Goal: Task Accomplishment & Management: Manage account settings

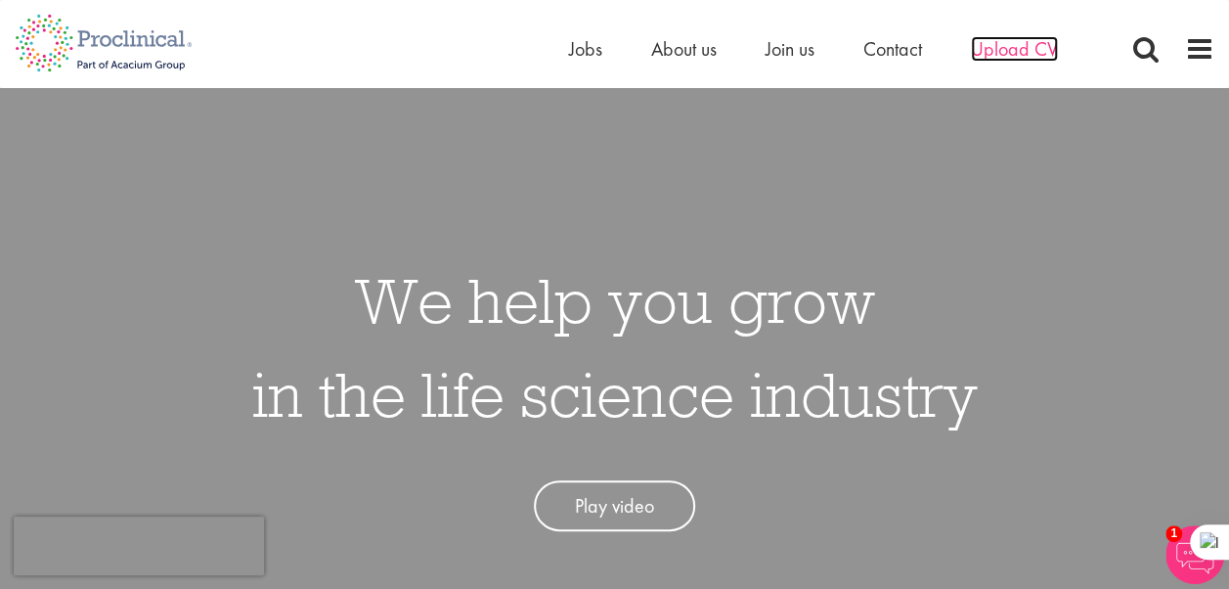
click at [1006, 49] on span "Upload CV" at bounding box center [1014, 48] width 87 height 25
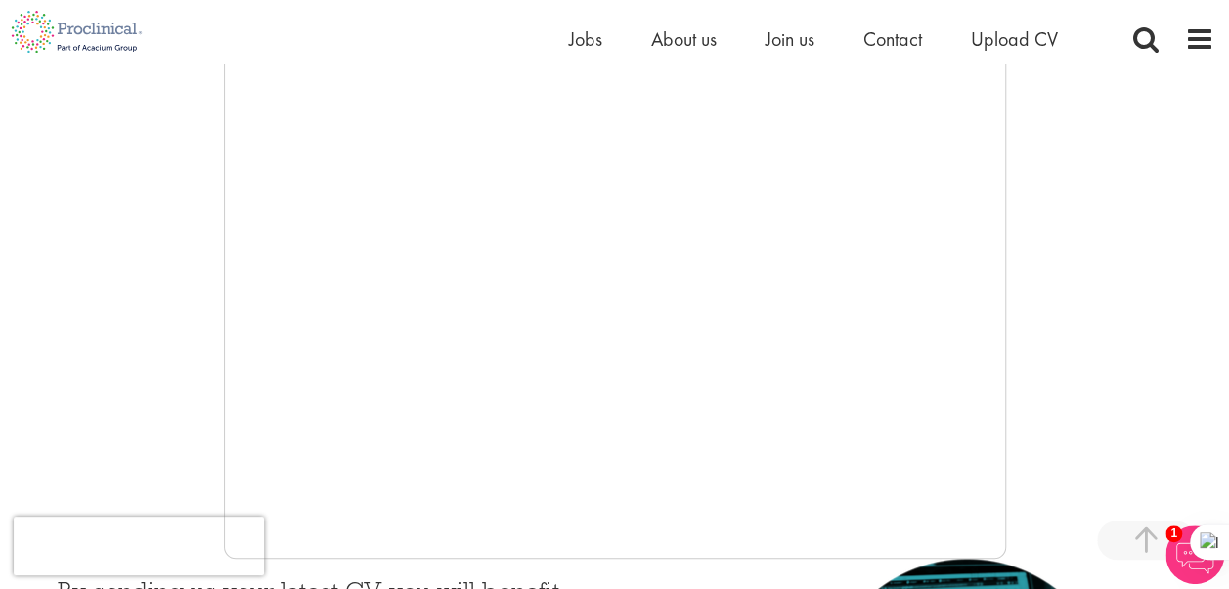
scroll to position [458, 0]
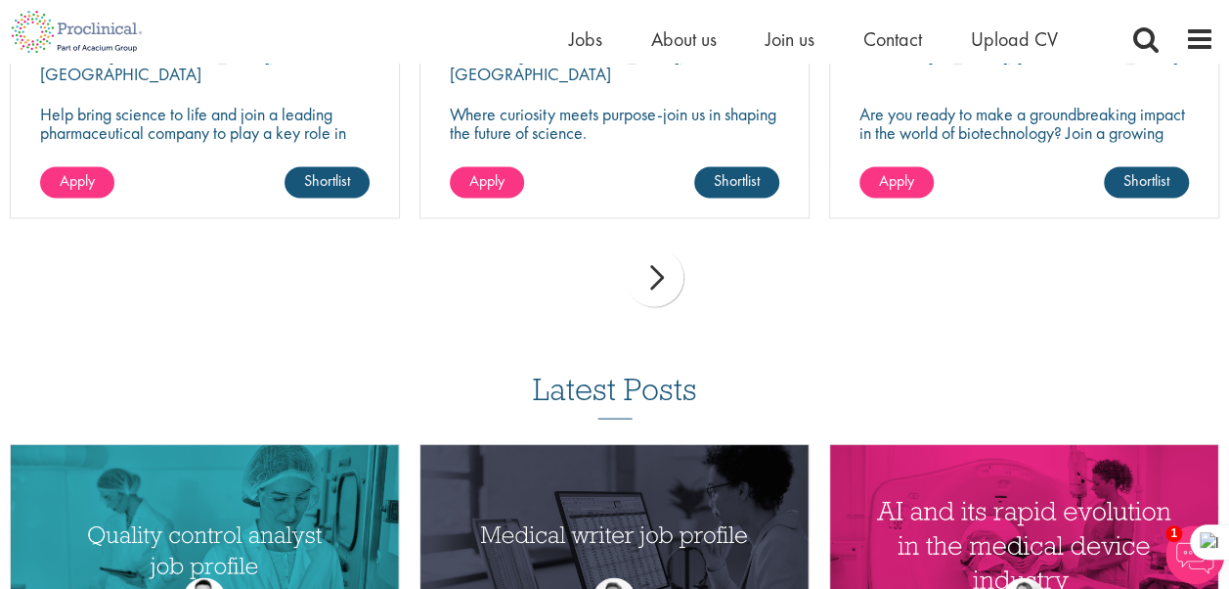
scroll to position [1607, 0]
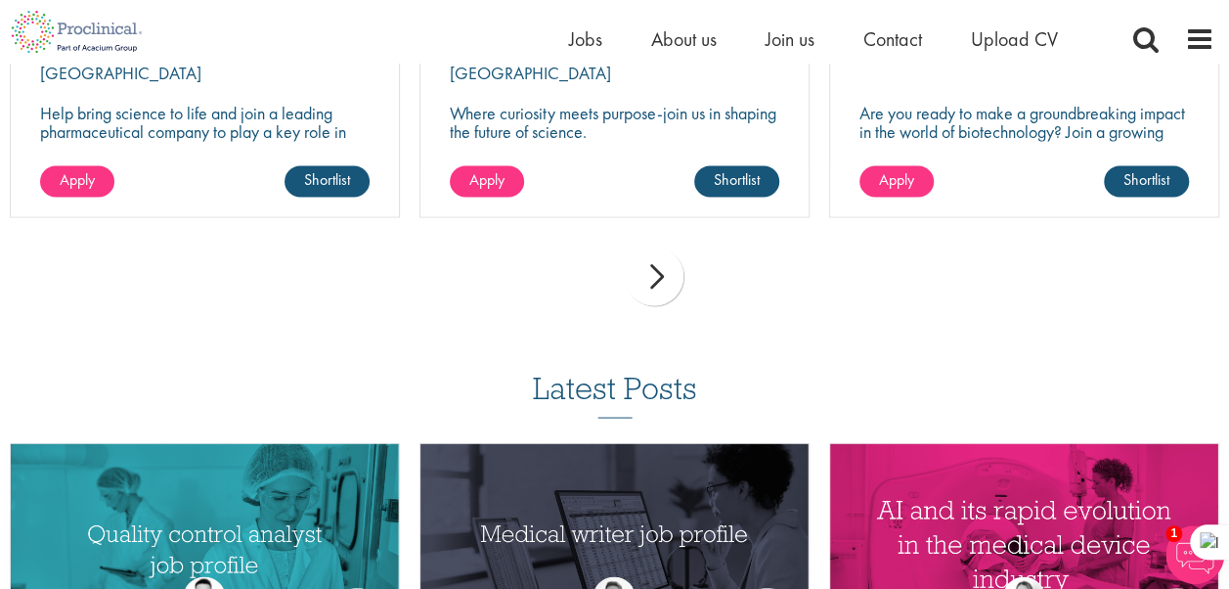
click at [663, 281] on div "next" at bounding box center [654, 275] width 59 height 59
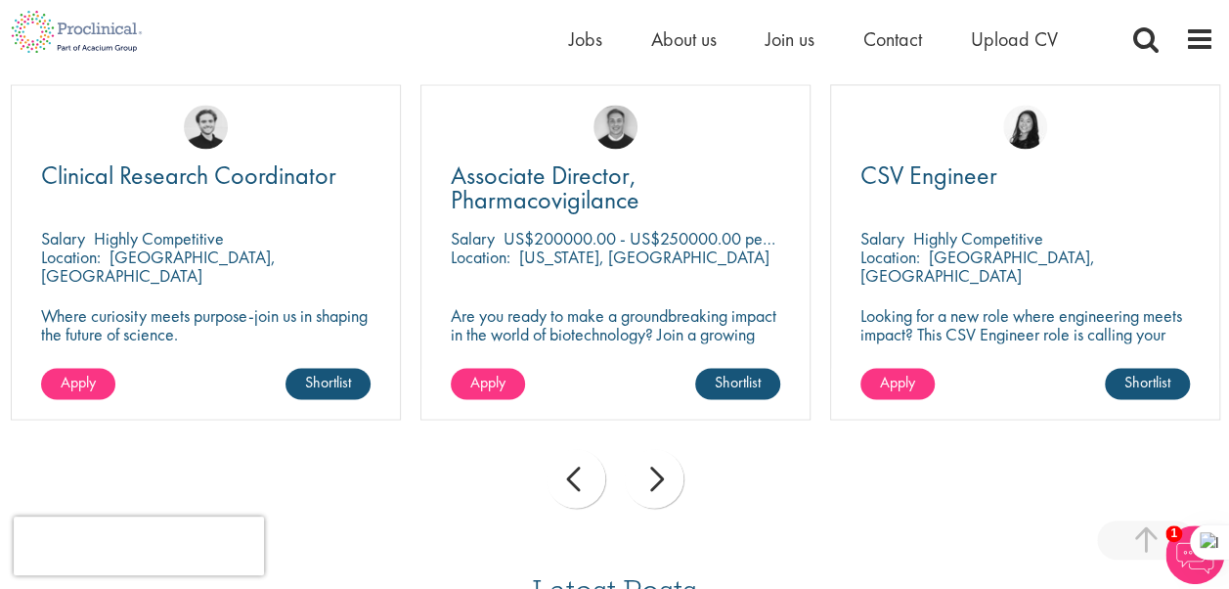
scroll to position [1408, 0]
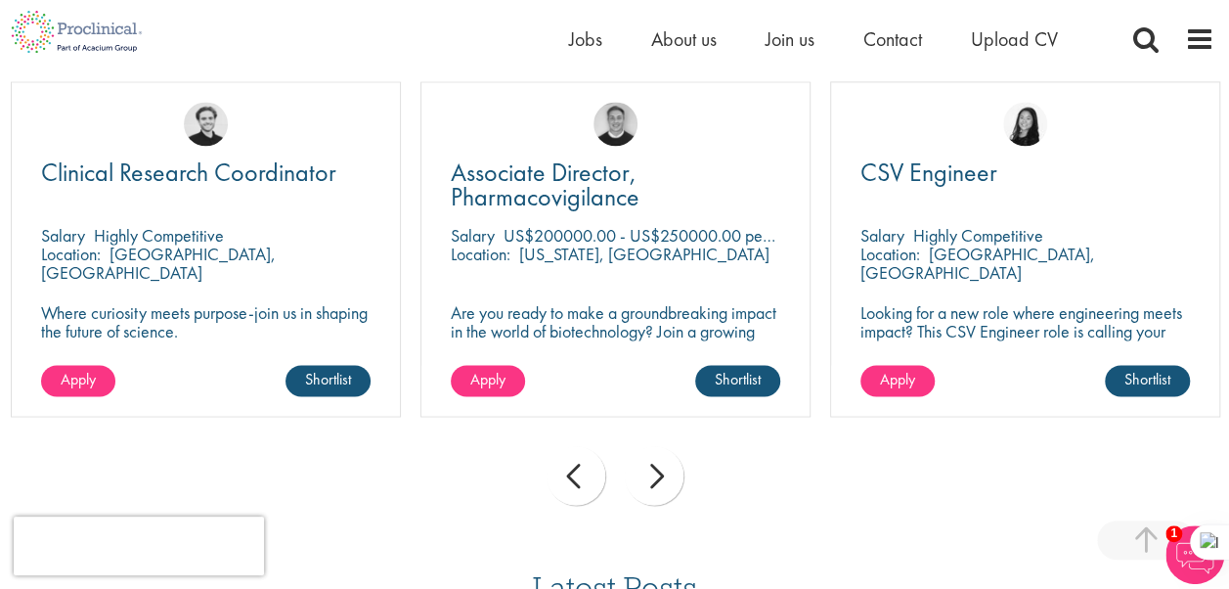
click at [651, 489] on div "next" at bounding box center [654, 475] width 59 height 59
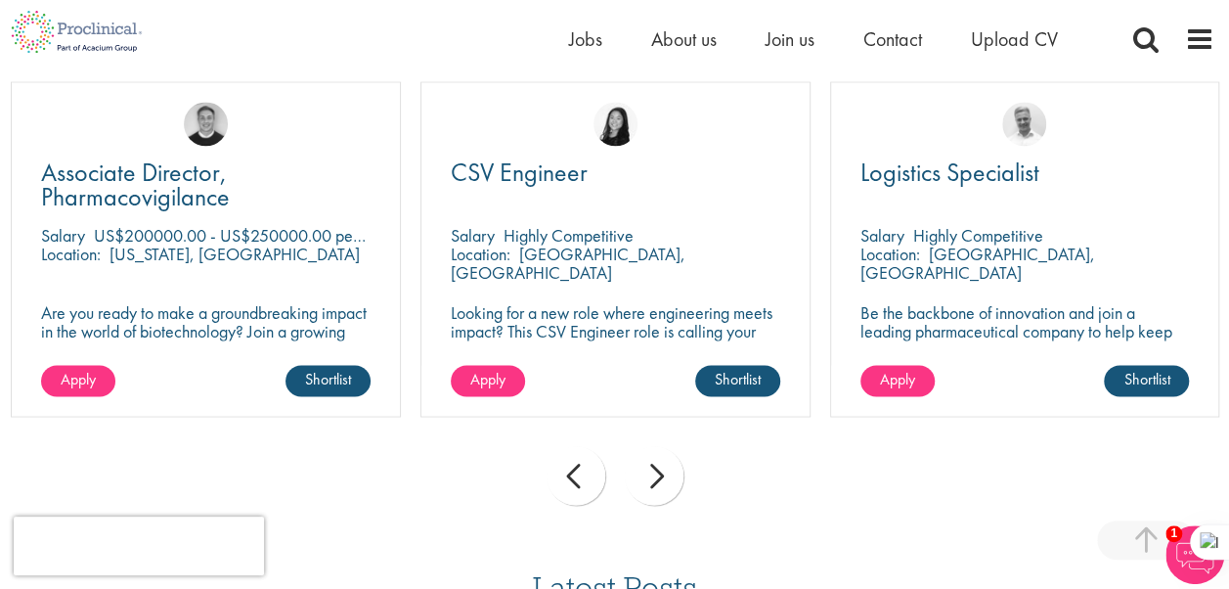
click at [651, 489] on div "next" at bounding box center [654, 475] width 59 height 59
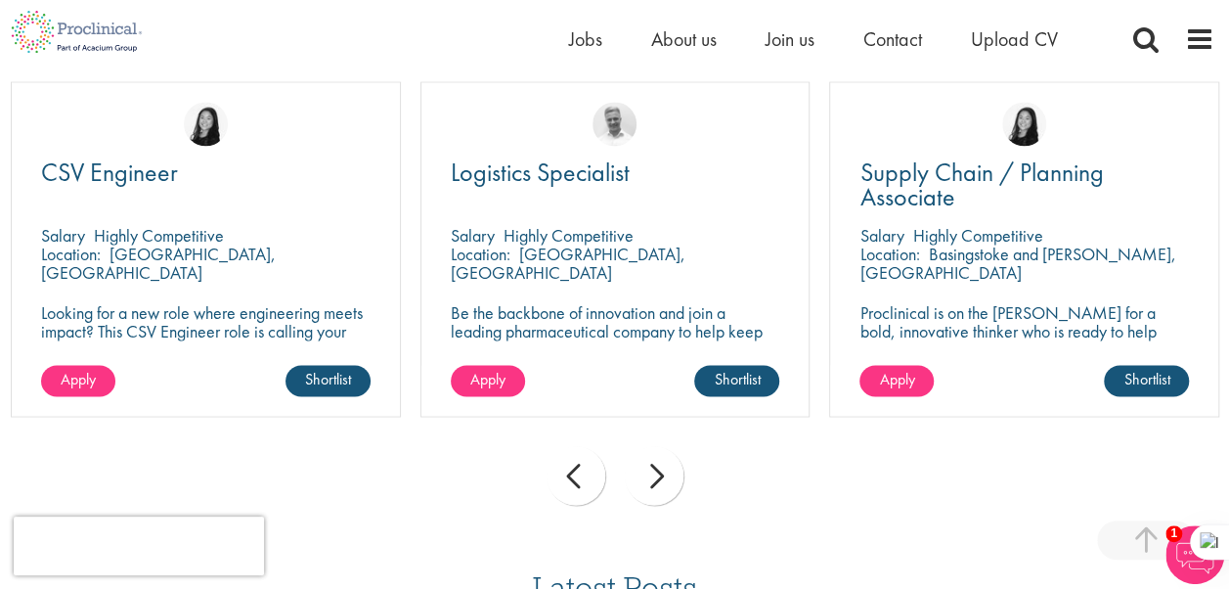
click at [651, 489] on div "next" at bounding box center [654, 475] width 59 height 59
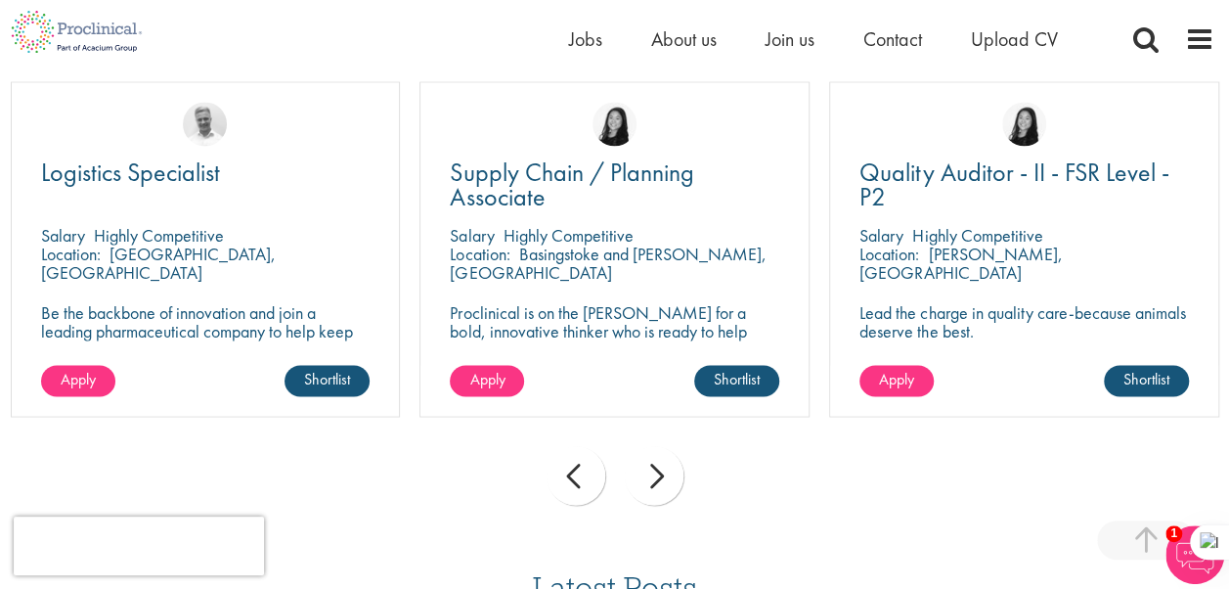
click at [651, 489] on div "next" at bounding box center [654, 475] width 59 height 59
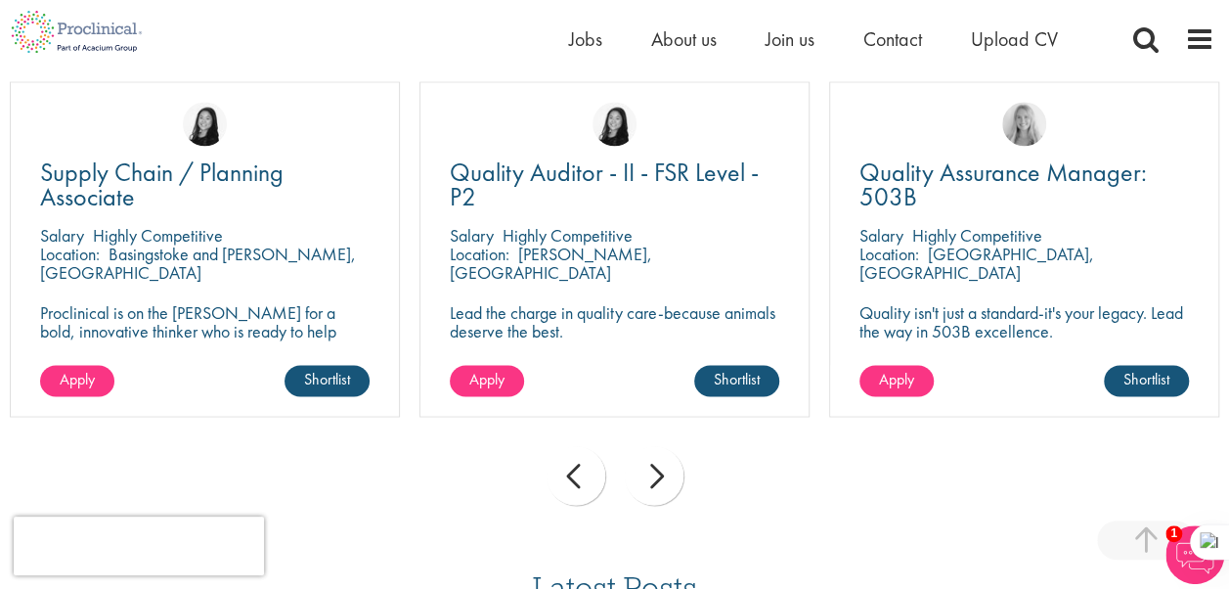
click at [651, 489] on div "next" at bounding box center [654, 475] width 59 height 59
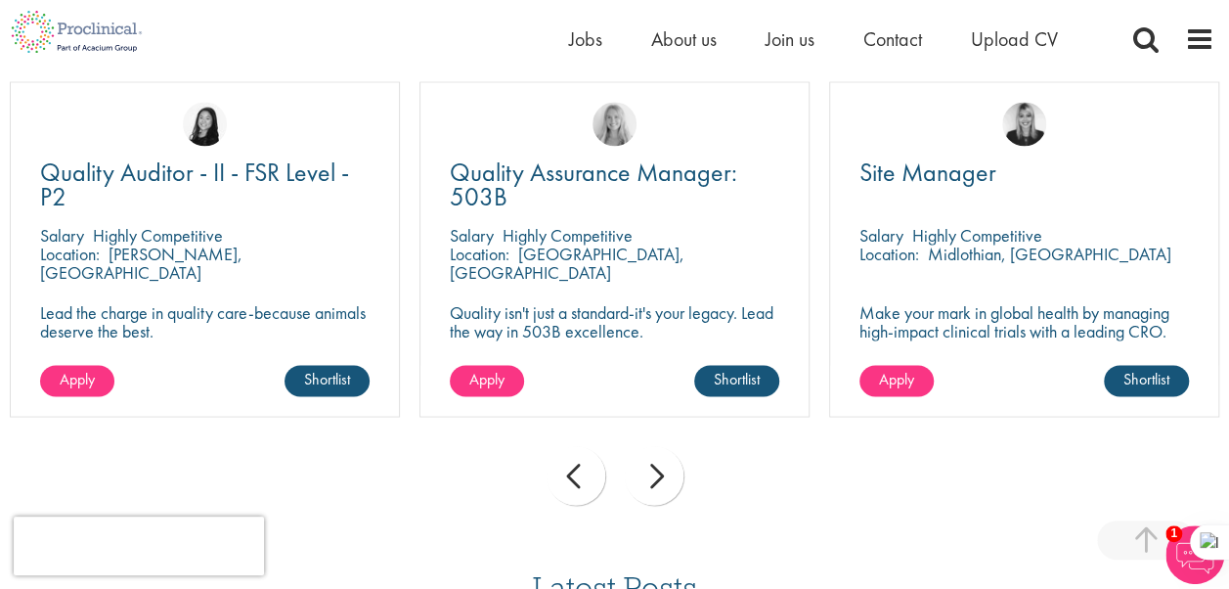
click at [651, 489] on div "next" at bounding box center [654, 475] width 59 height 59
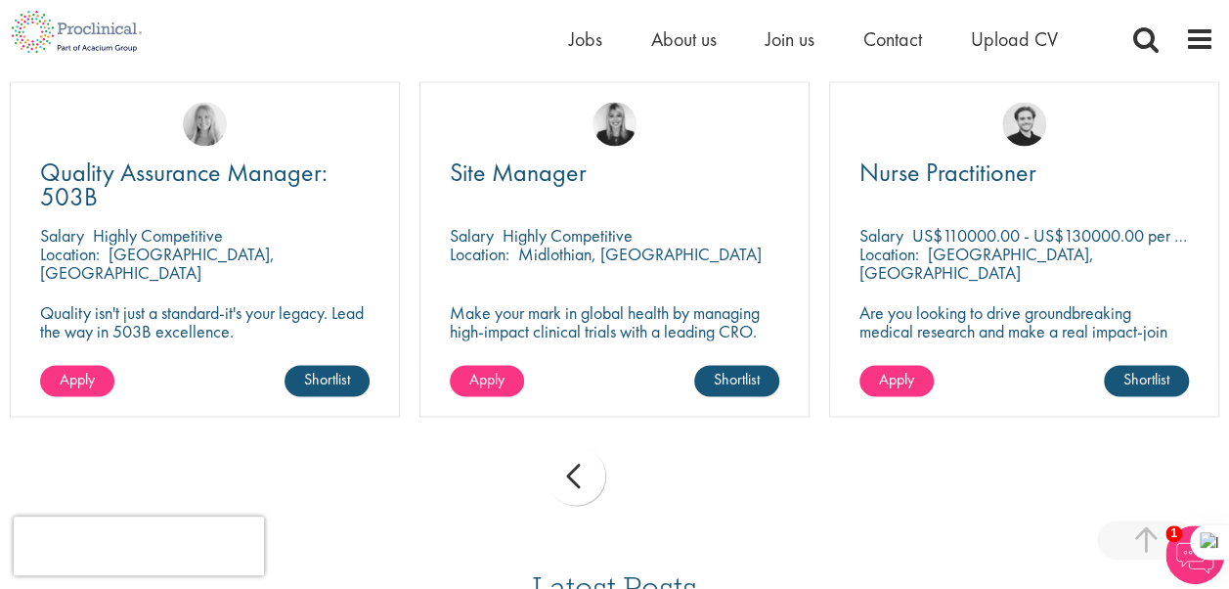
click at [651, 489] on div "prev next" at bounding box center [614, 478] width 1229 height 85
click at [580, 476] on div "prev" at bounding box center [576, 475] width 59 height 59
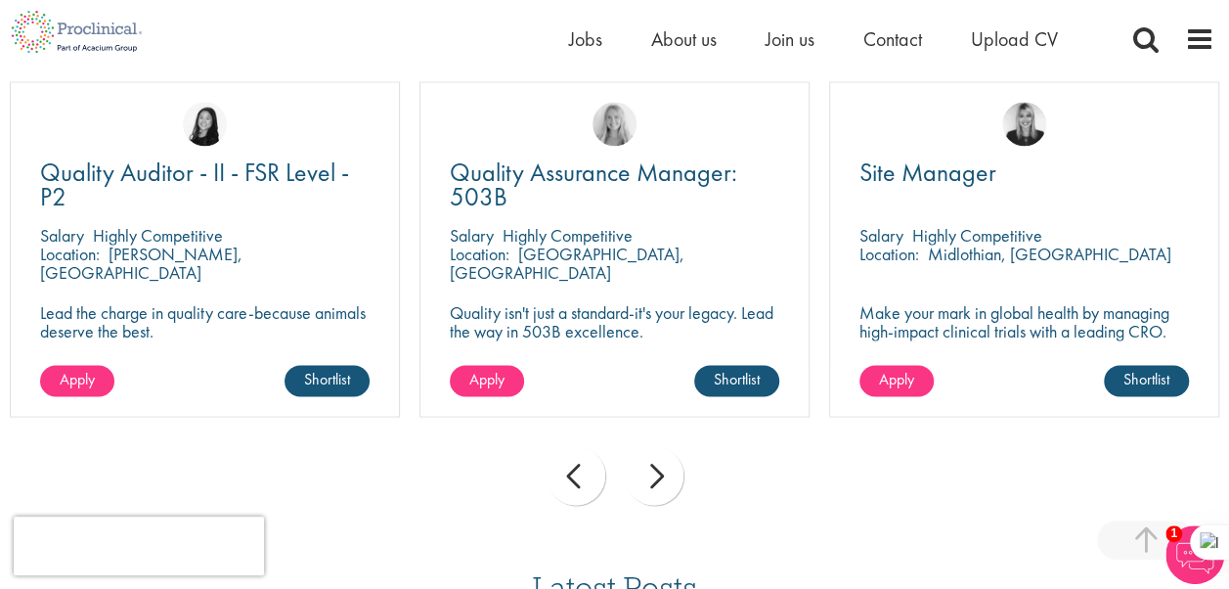
click at [580, 476] on div "prev" at bounding box center [576, 475] width 59 height 59
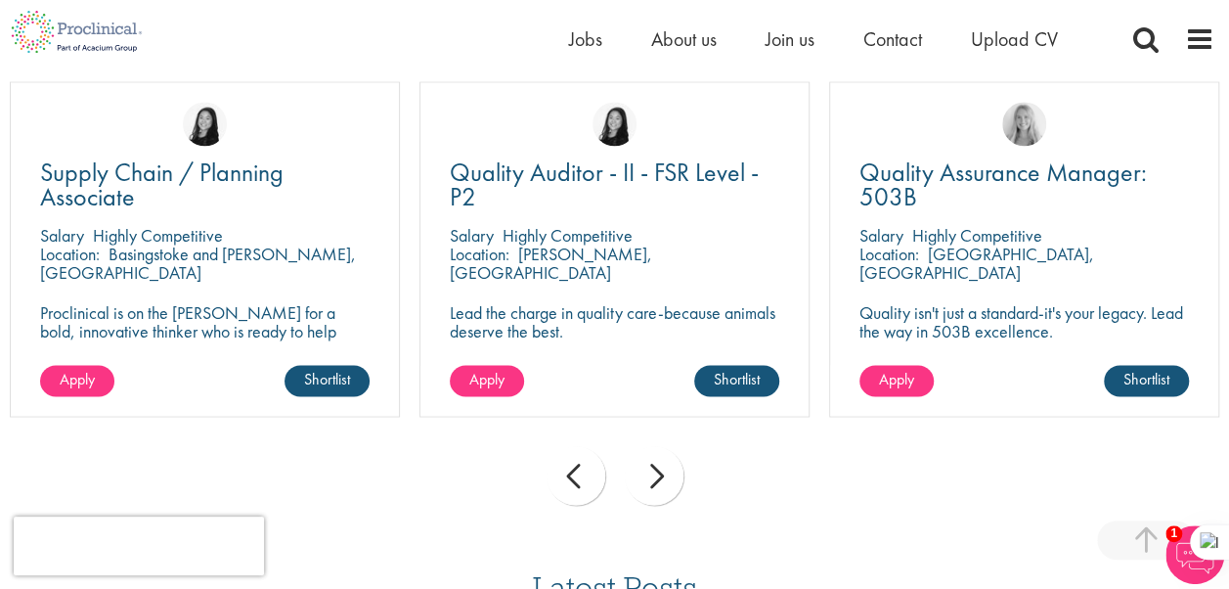
click at [580, 476] on div "prev" at bounding box center [576, 475] width 59 height 59
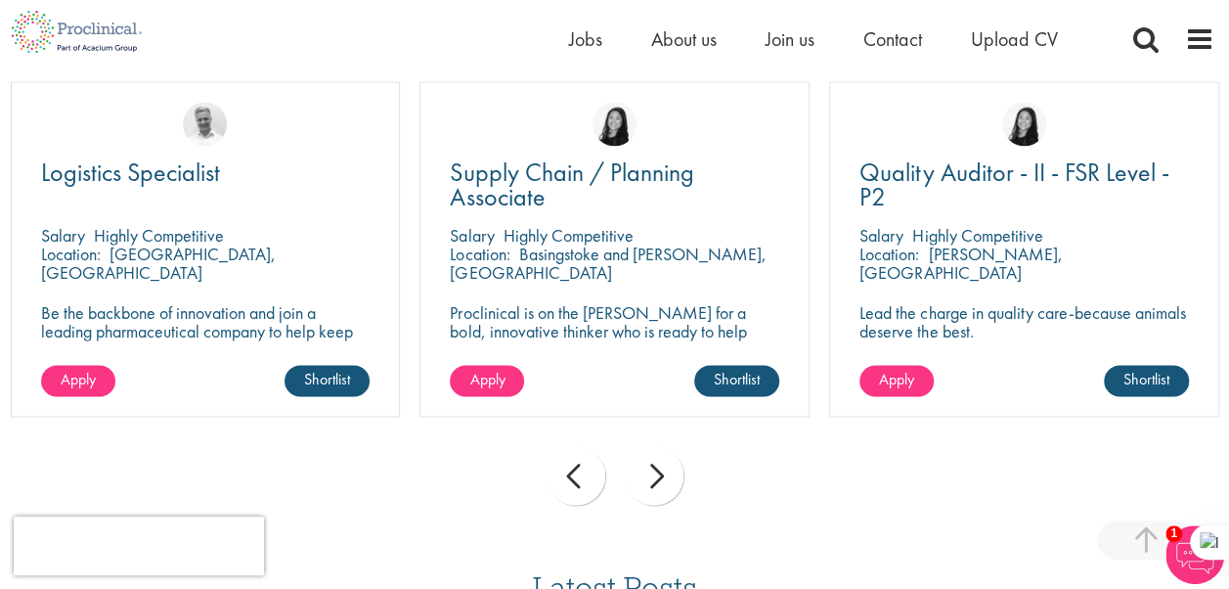
click at [580, 476] on div "prev" at bounding box center [576, 475] width 59 height 59
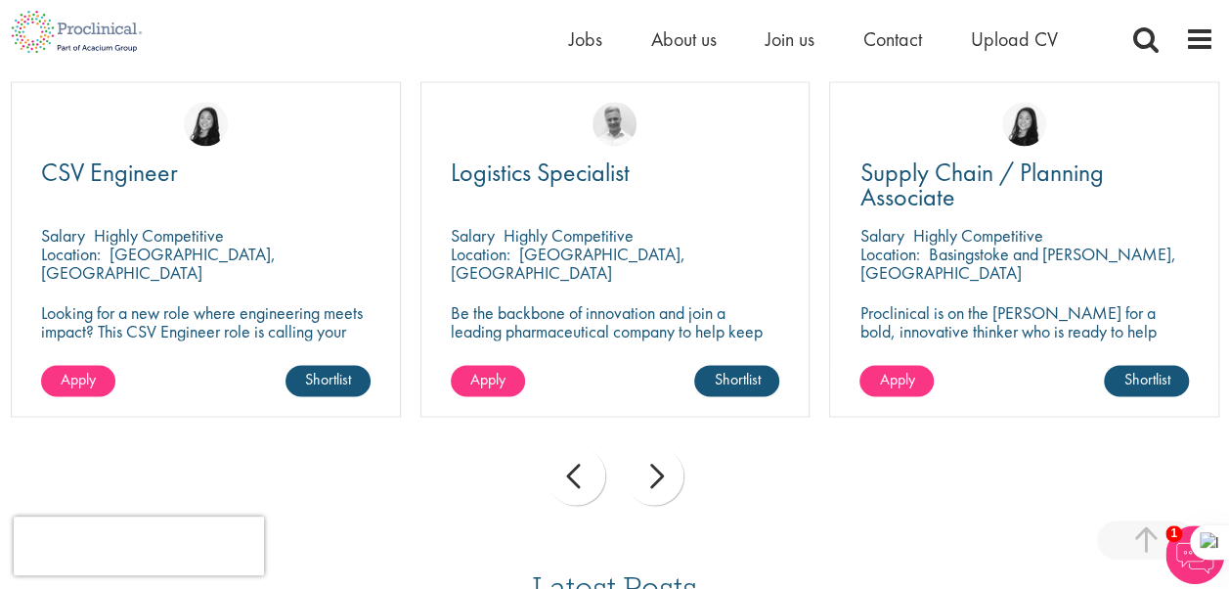
click at [580, 476] on div "prev" at bounding box center [576, 475] width 59 height 59
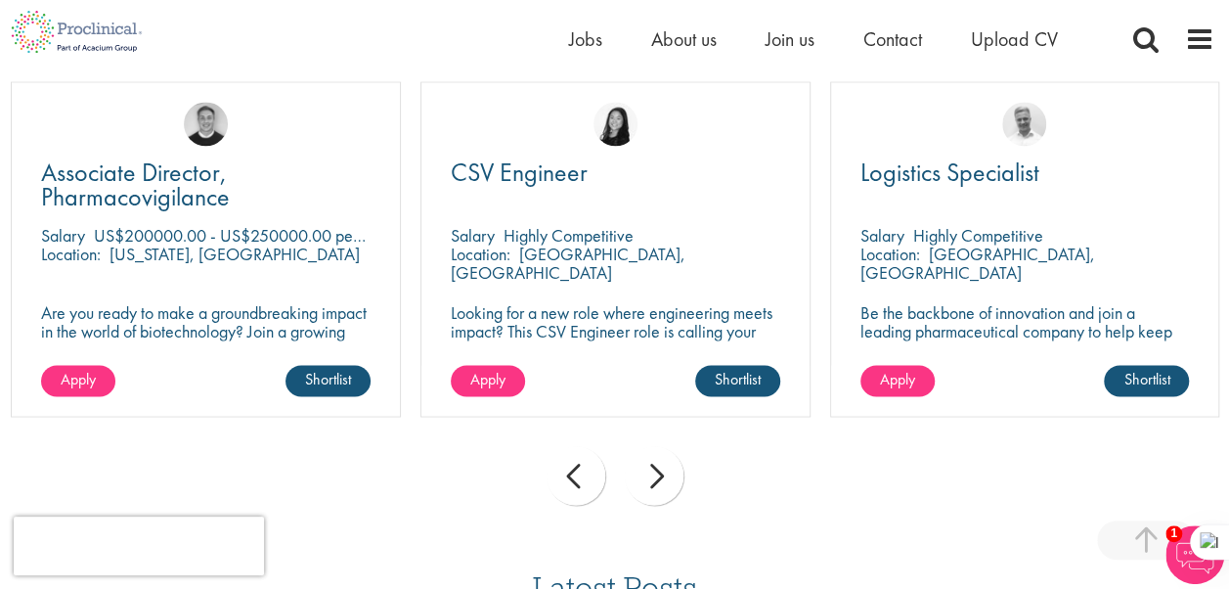
click at [580, 476] on div "prev" at bounding box center [576, 475] width 59 height 59
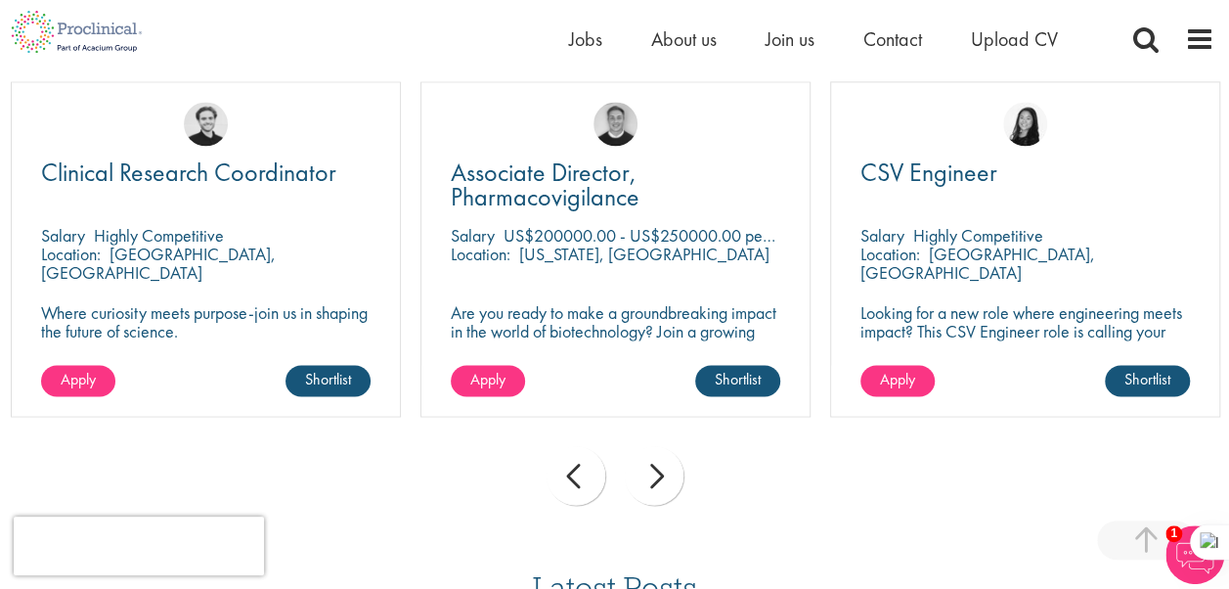
click at [580, 476] on div "prev" at bounding box center [576, 475] width 59 height 59
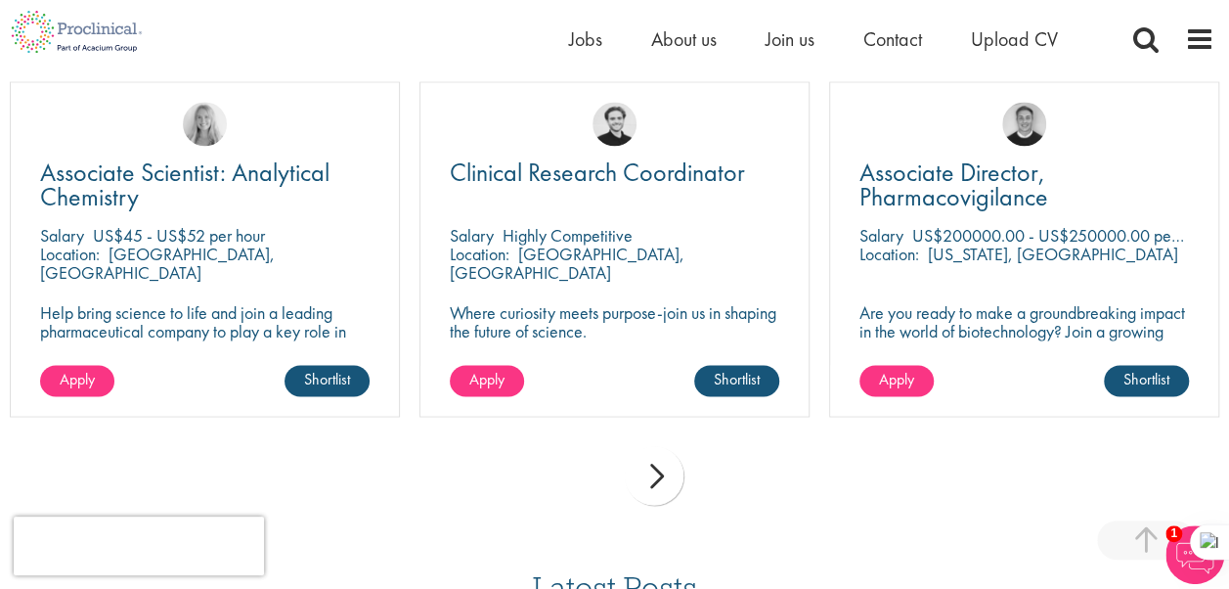
click at [653, 469] on div "next" at bounding box center [654, 475] width 59 height 59
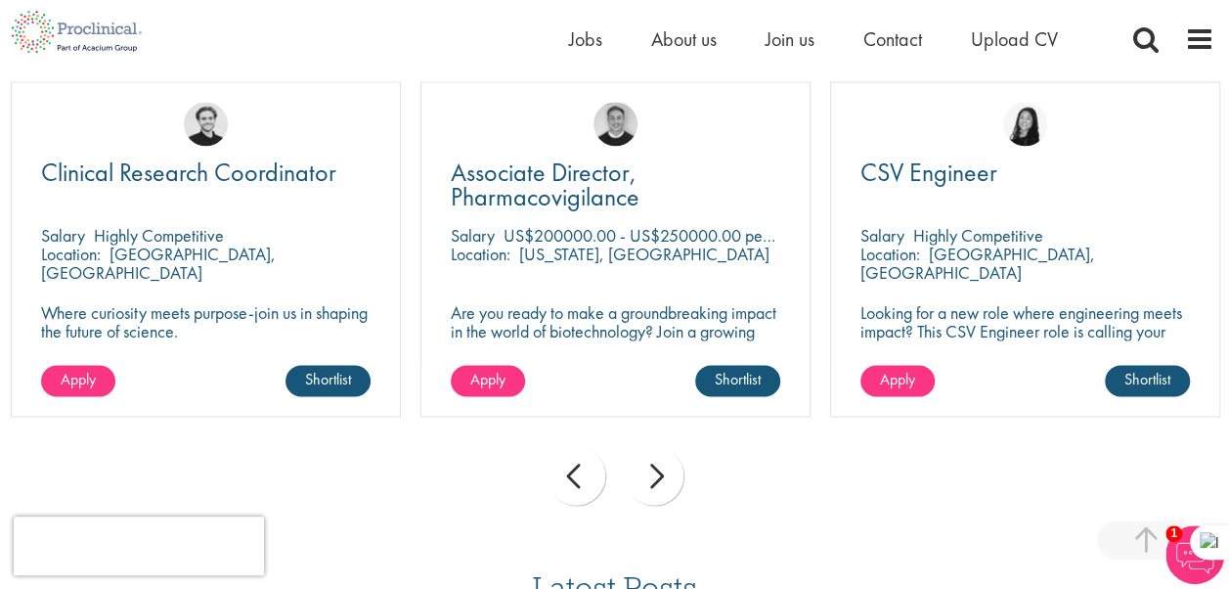
click at [653, 469] on div "next" at bounding box center [654, 475] width 59 height 59
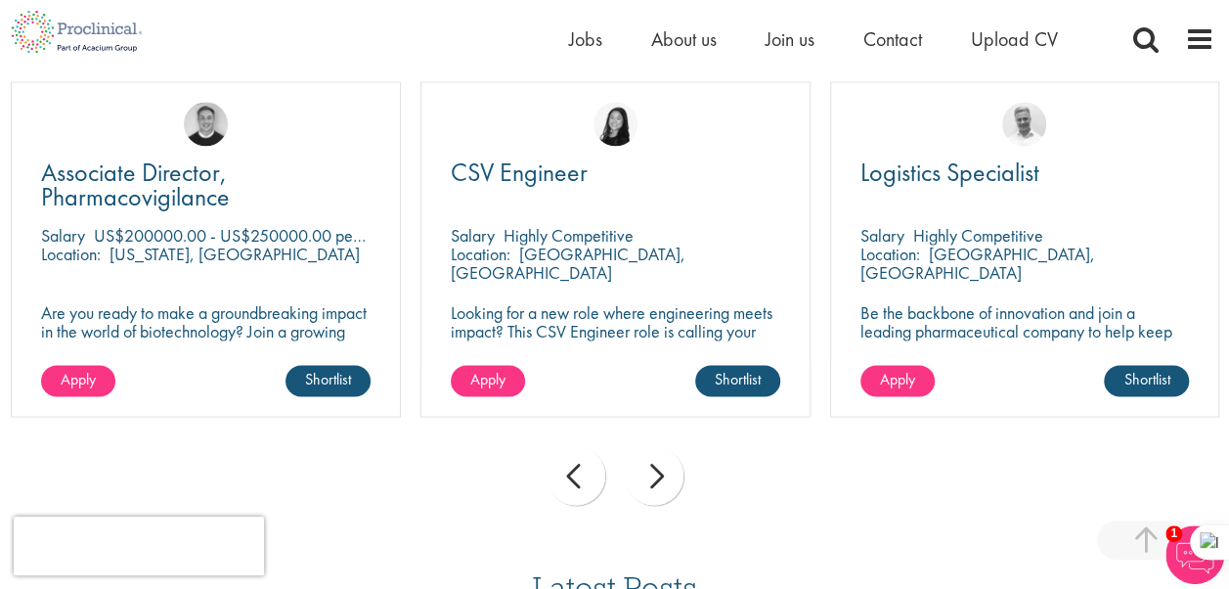
click at [653, 469] on div "next" at bounding box center [654, 475] width 59 height 59
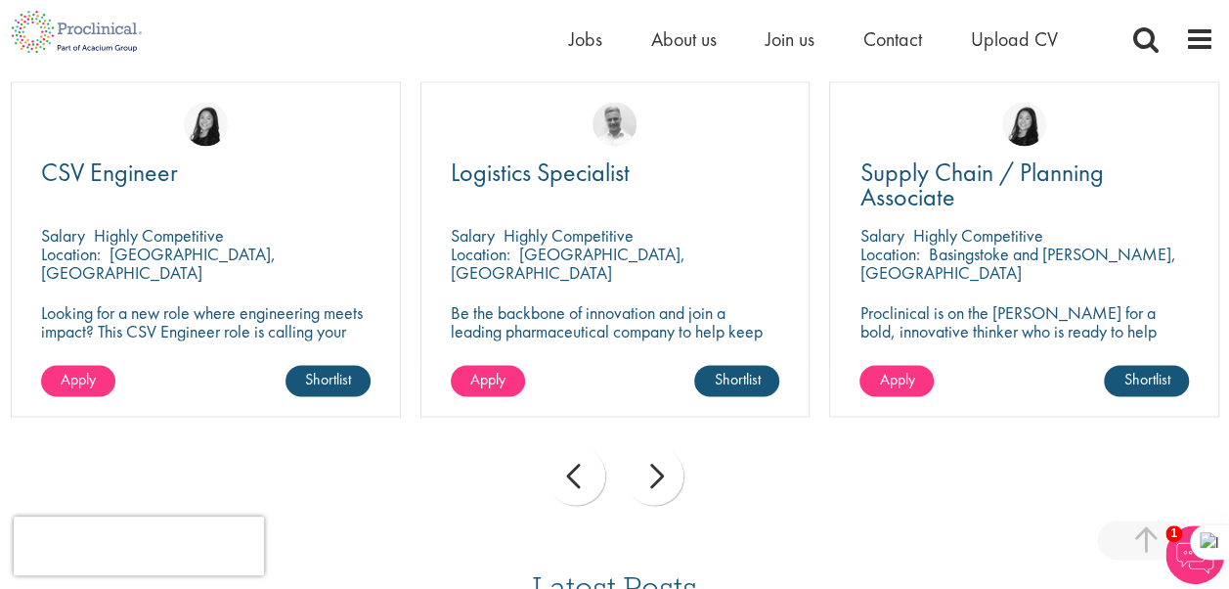
click at [653, 469] on div "next" at bounding box center [654, 475] width 59 height 59
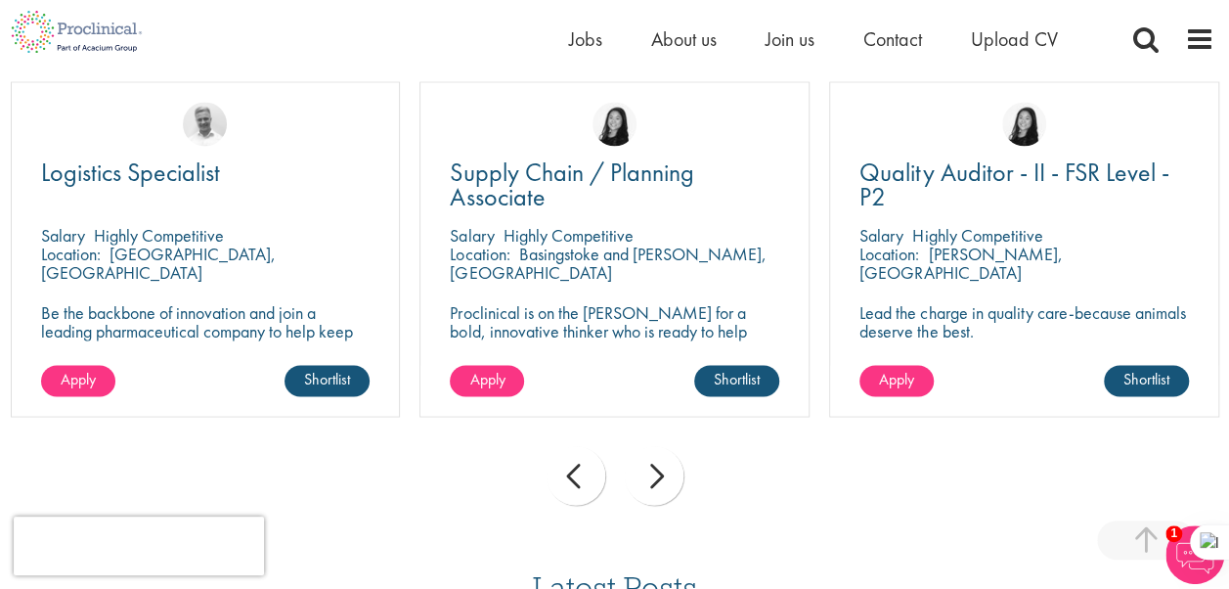
click at [653, 469] on div "next" at bounding box center [654, 475] width 59 height 59
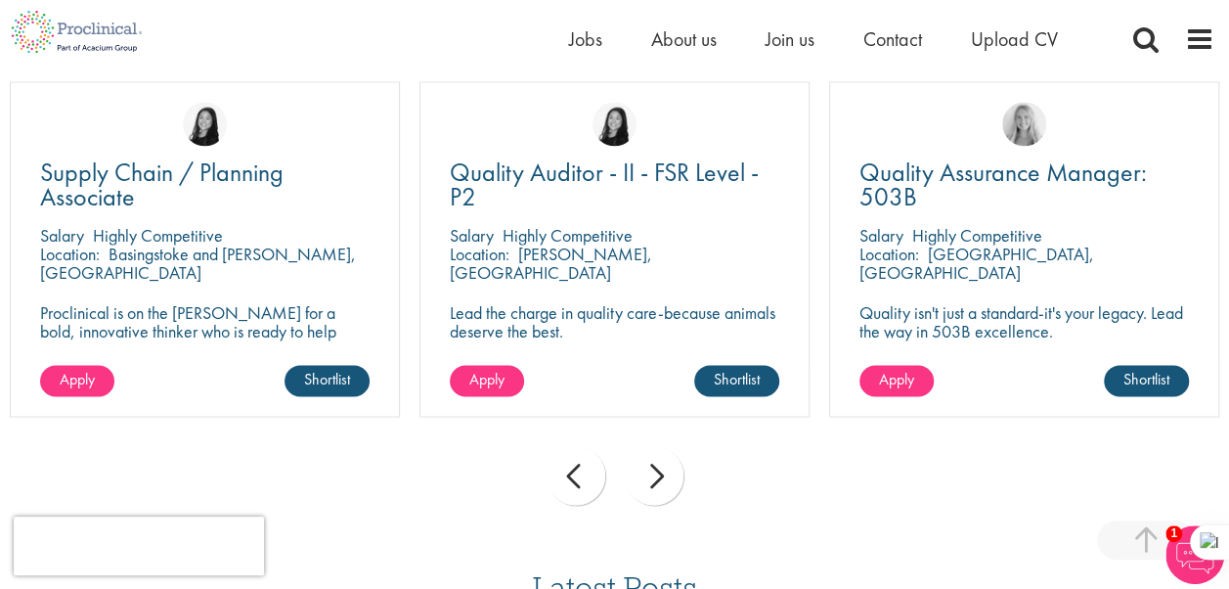
click at [653, 469] on div "next" at bounding box center [654, 475] width 59 height 59
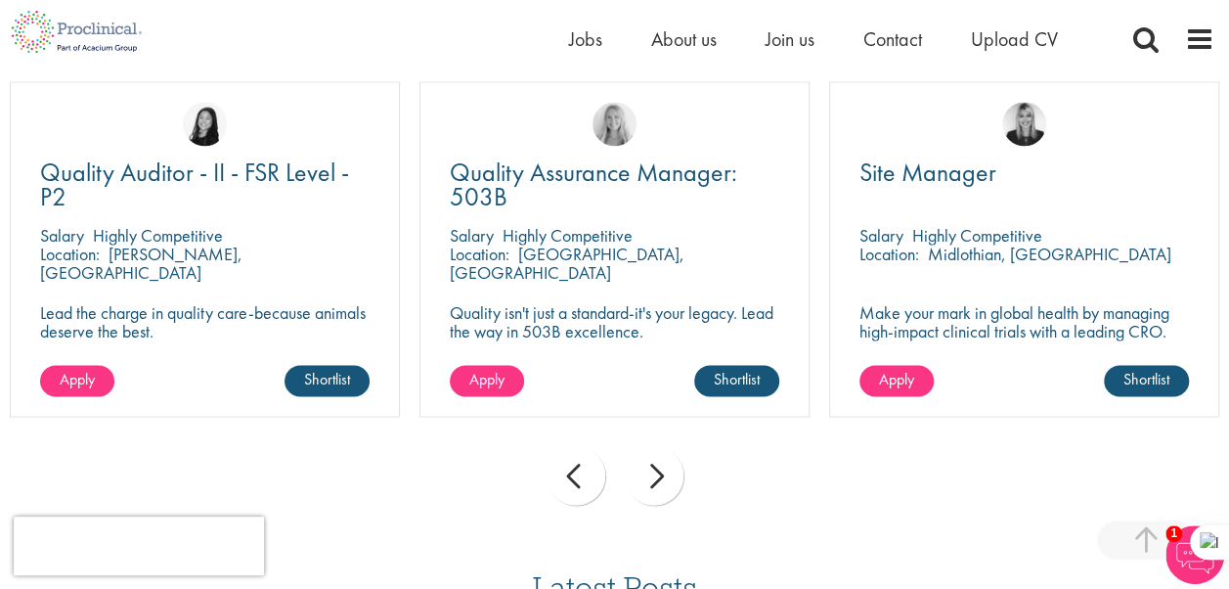
click at [653, 469] on div "next" at bounding box center [654, 475] width 59 height 59
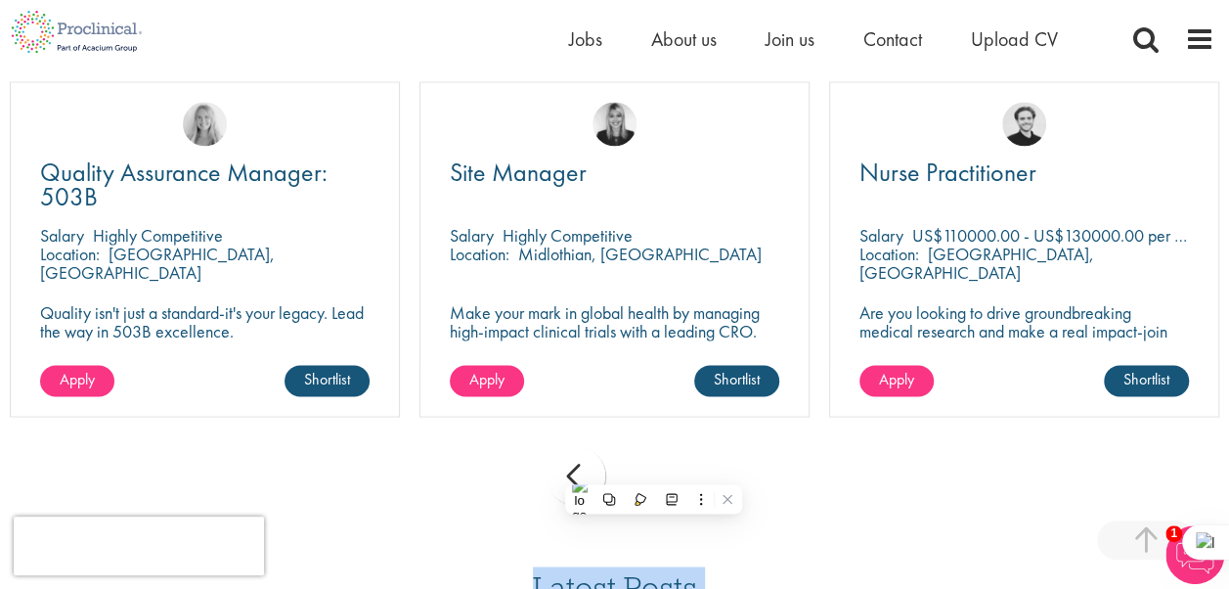
click at [653, 469] on div "prev next" at bounding box center [614, 478] width 1229 height 85
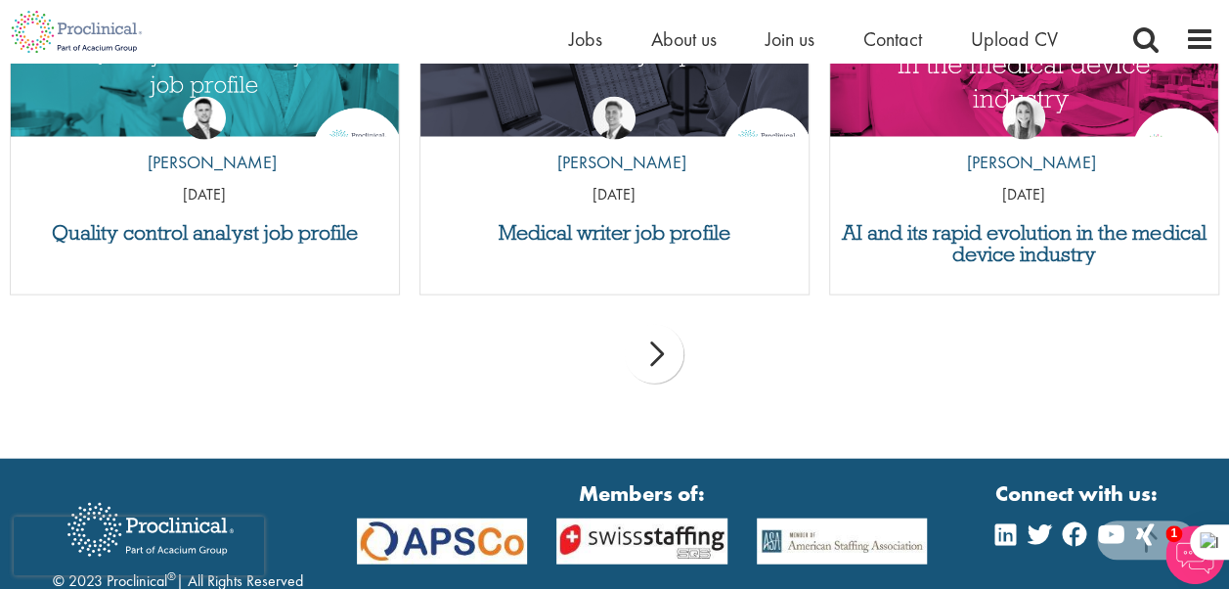
scroll to position [2104, 0]
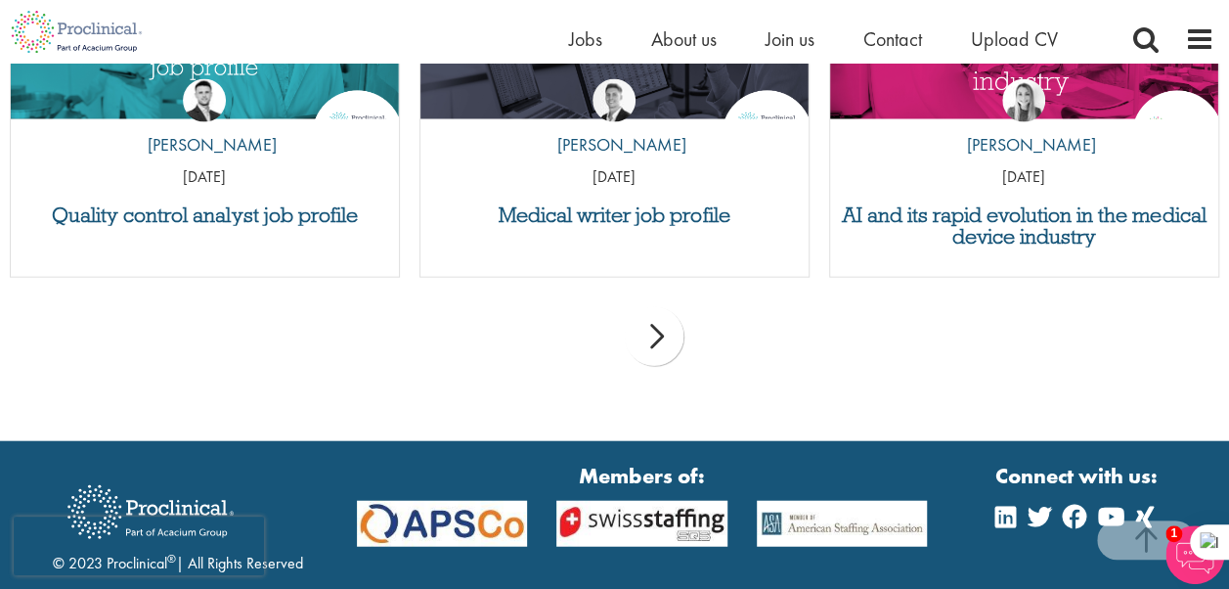
click at [653, 354] on div "next" at bounding box center [654, 336] width 59 height 59
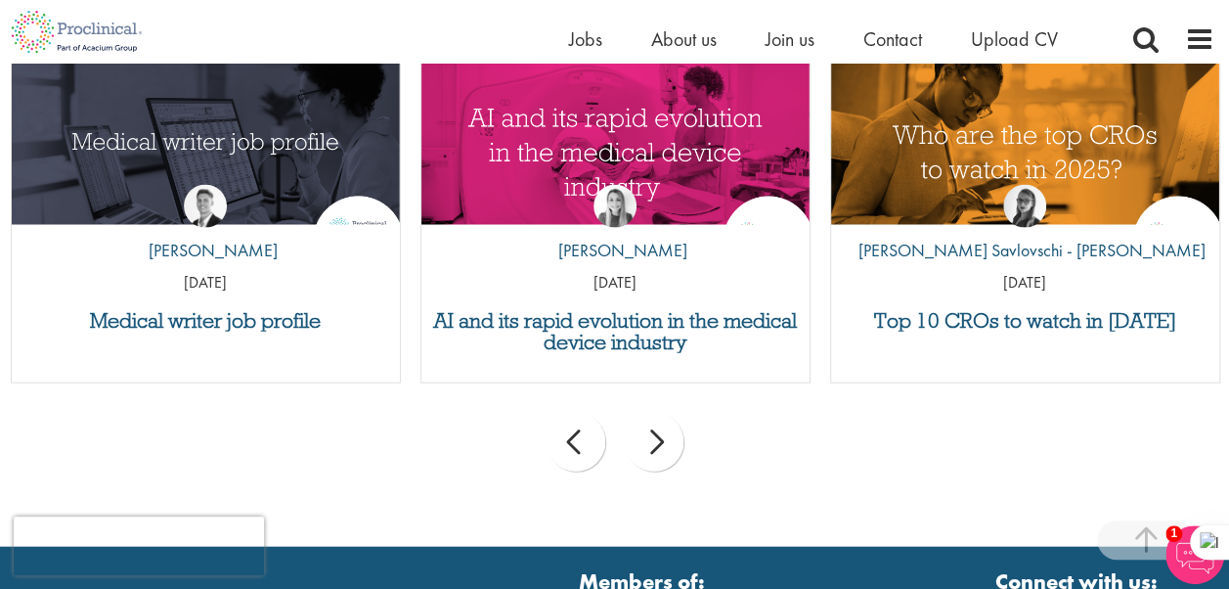
scroll to position [1999, 0]
click at [646, 453] on div "next" at bounding box center [654, 442] width 59 height 59
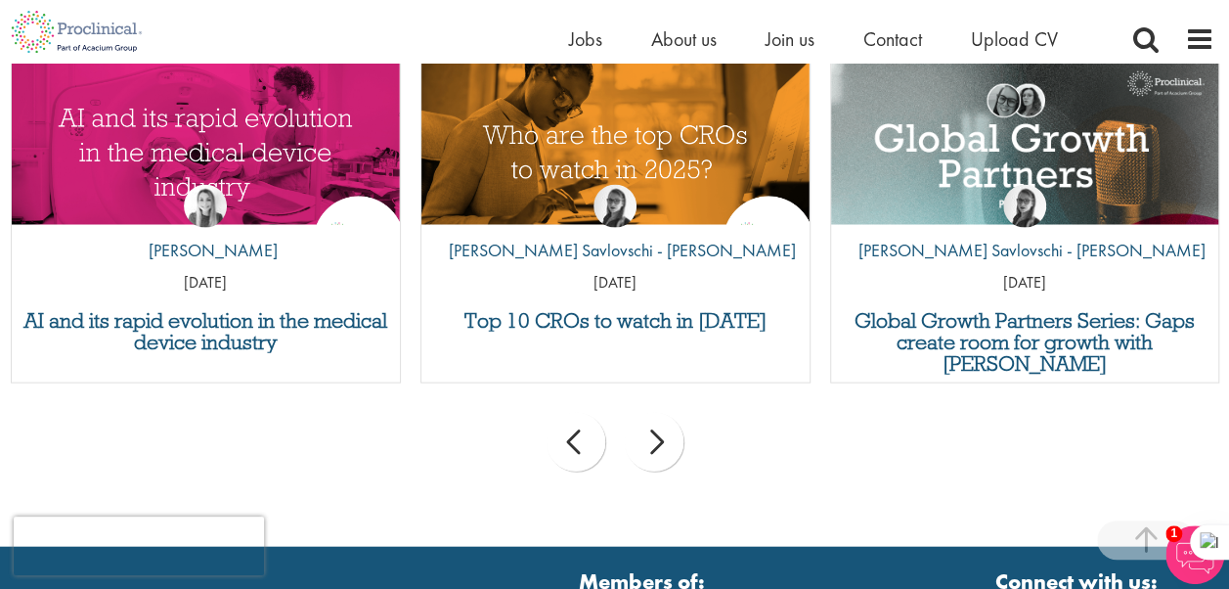
click at [646, 453] on div "next" at bounding box center [654, 442] width 59 height 59
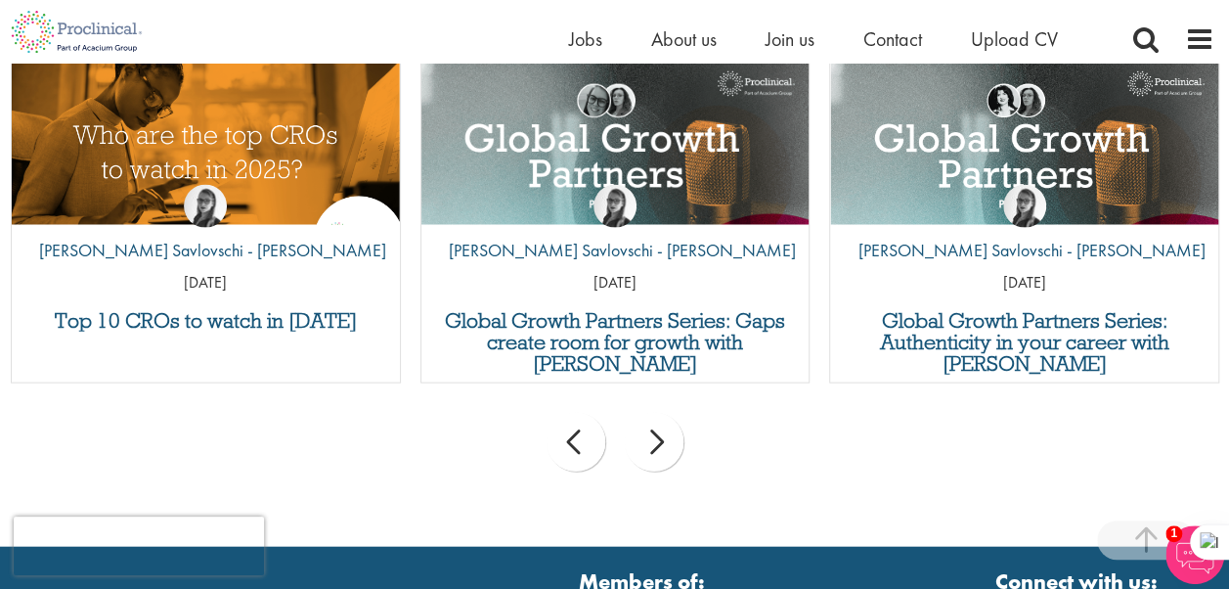
click at [646, 453] on div "next" at bounding box center [654, 442] width 59 height 59
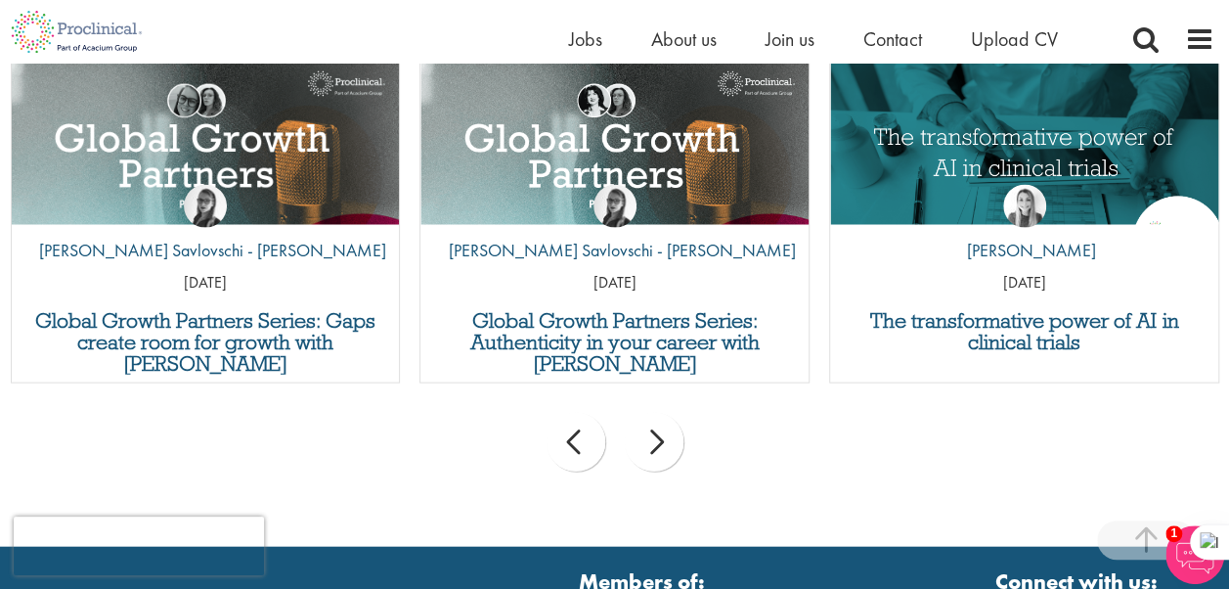
click at [646, 453] on div "next" at bounding box center [654, 442] width 59 height 59
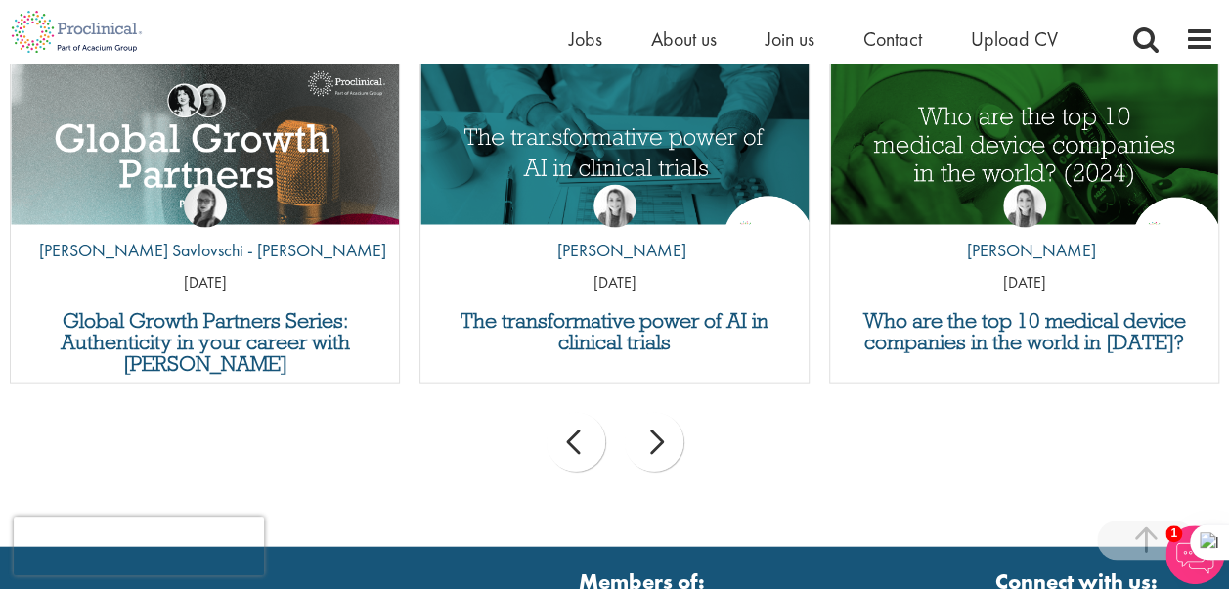
click at [646, 453] on div "next" at bounding box center [654, 442] width 59 height 59
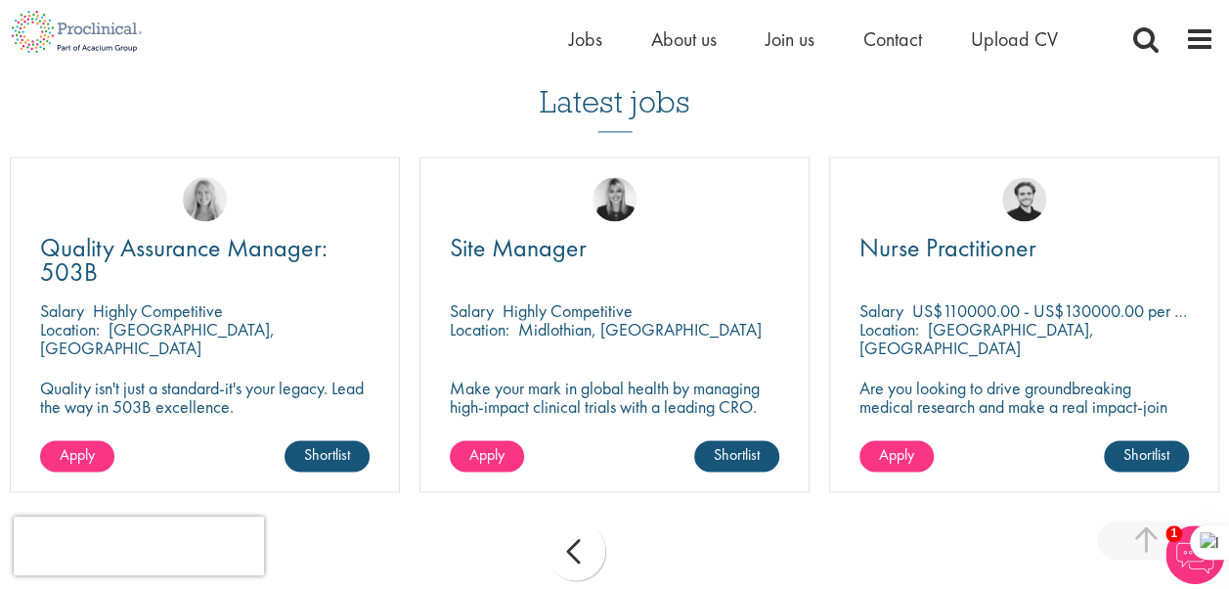
scroll to position [1325, 0]
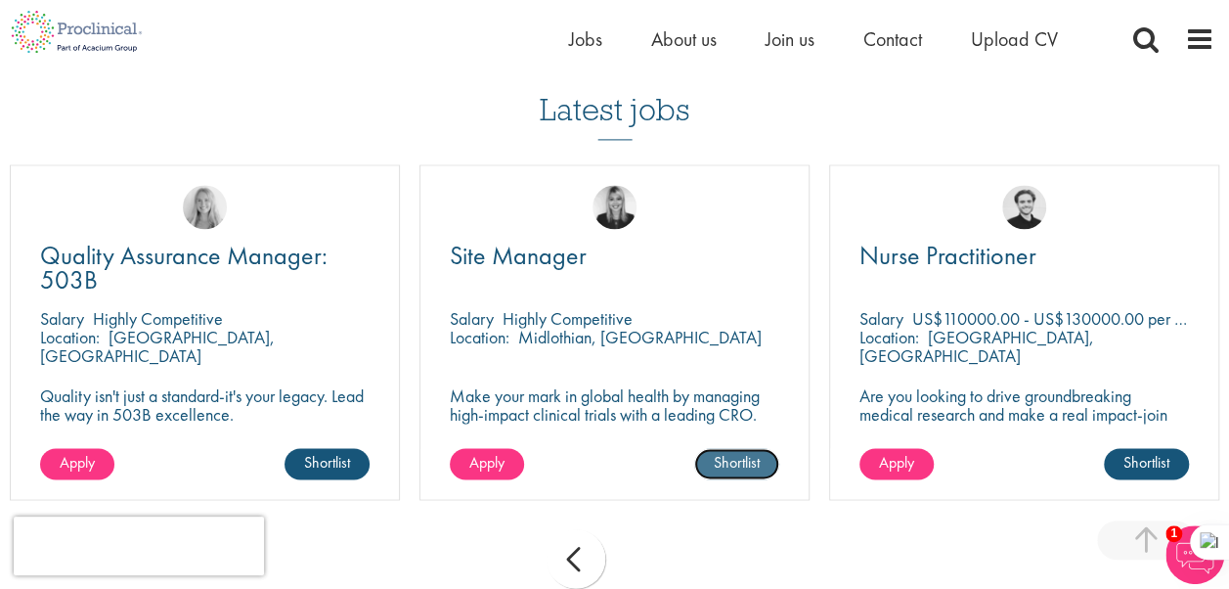
click at [732, 462] on link "Shortlist" at bounding box center [736, 463] width 85 height 31
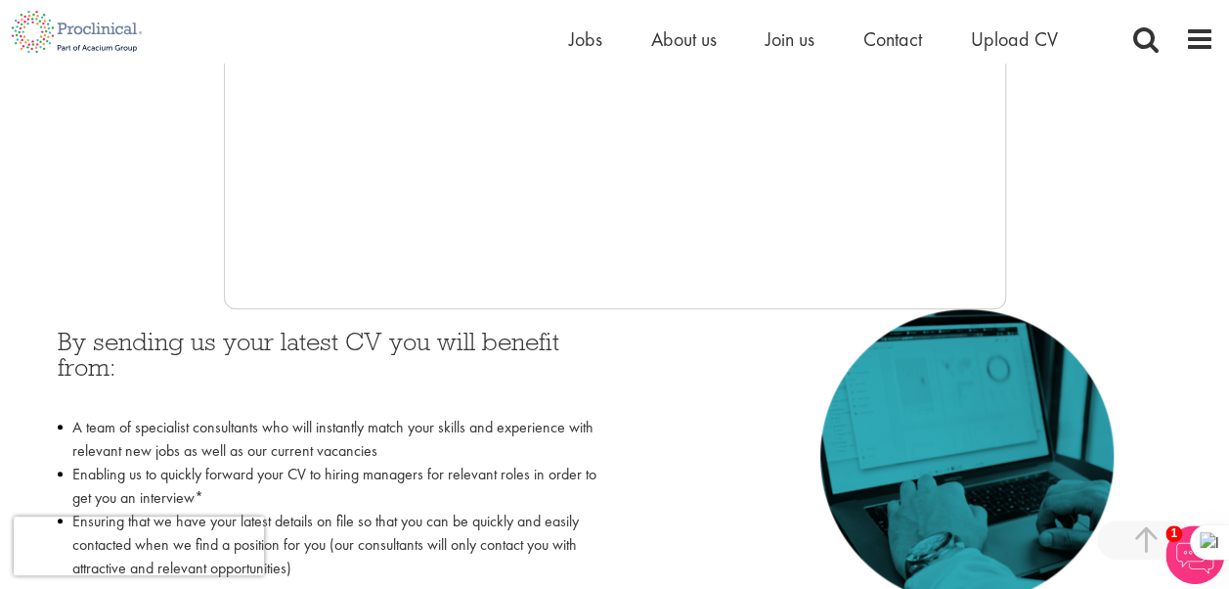
scroll to position [653, 0]
